Goal: Navigation & Orientation: Find specific page/section

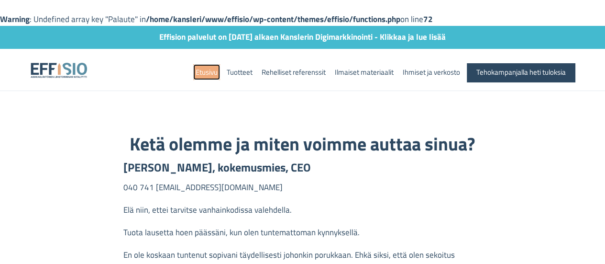
click at [202, 72] on link "Etusivu" at bounding box center [206, 72] width 27 height 16
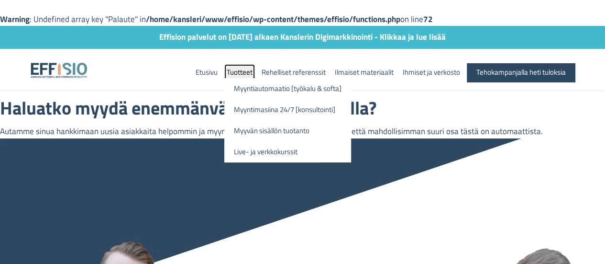
click at [246, 67] on link "Tuotteet" at bounding box center [239, 72] width 31 height 16
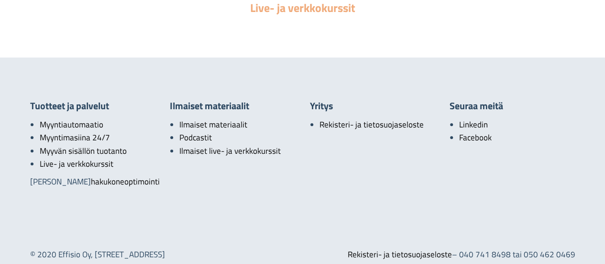
scroll to position [216, 0]
